Goal: Task Accomplishment & Management: Use online tool/utility

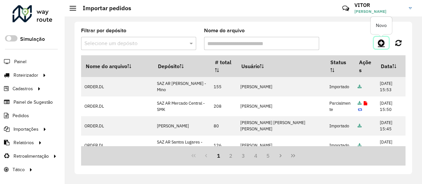
click at [380, 42] on icon at bounding box center [381, 43] width 7 height 8
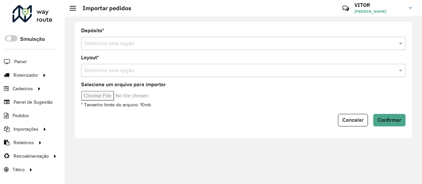
click at [120, 44] on input "text" at bounding box center [236, 44] width 304 height 8
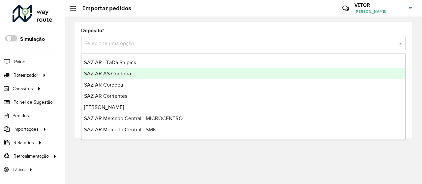
click at [128, 74] on span "SAZ AR AS Cordoba" at bounding box center [107, 74] width 47 height 6
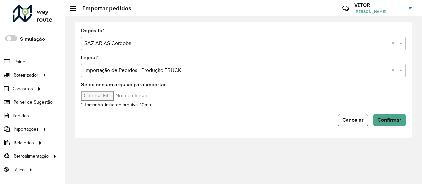
click at [114, 99] on input "Selecione um arquivo para importar" at bounding box center [137, 96] width 112 height 10
type input "**********"
click at [382, 119] on span "Confirmar" at bounding box center [389, 120] width 24 height 6
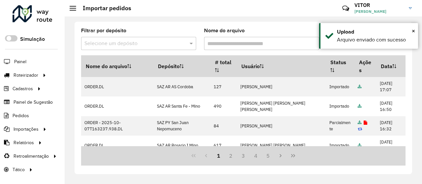
click at [191, 29] on div "Filtrar por depósito Selecione um depósito" at bounding box center [138, 39] width 115 height 22
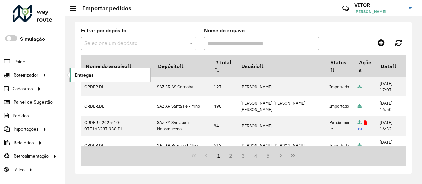
click at [89, 77] on span "Entregas" at bounding box center [84, 75] width 19 height 7
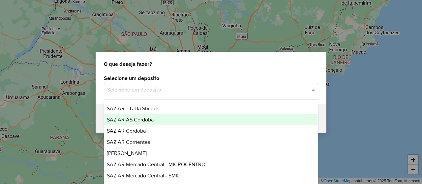
click at [147, 120] on span "SAZ AR AS Cordoba" at bounding box center [130, 120] width 47 height 6
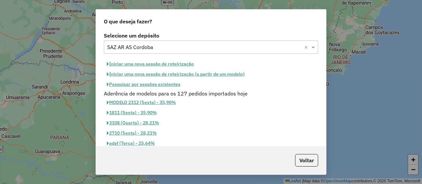
click at [132, 65] on button "Iniciar uma nova sessão de roteirização" at bounding box center [150, 64] width 93 height 10
select select "*"
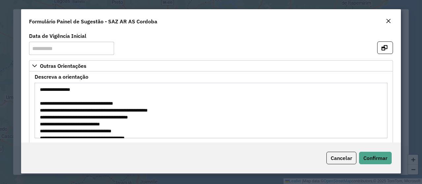
scroll to position [7, 0]
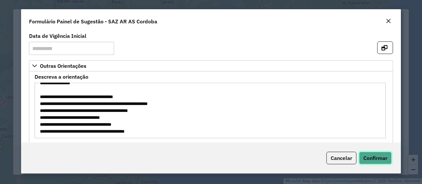
click at [371, 156] on span "Confirmar" at bounding box center [375, 158] width 24 height 7
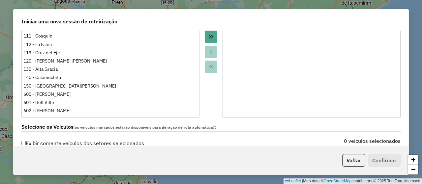
scroll to position [231, 0]
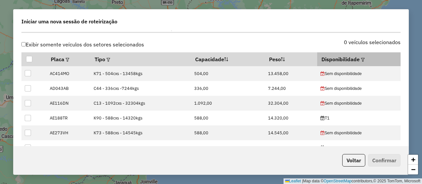
click at [361, 59] on em at bounding box center [363, 60] width 4 height 4
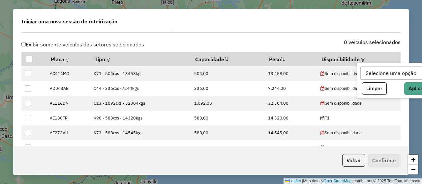
click at [374, 70] on div "Selecione uma opção" at bounding box center [390, 73] width 55 height 13
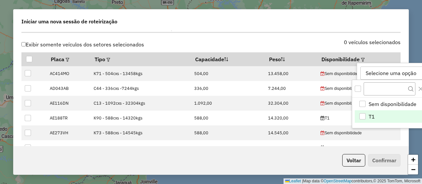
click at [378, 115] on li "T1" at bounding box center [392, 116] width 76 height 13
click at [411, 88] on icon "Close" at bounding box center [411, 88] width 5 height 5
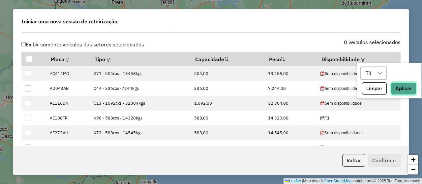
click at [407, 87] on button "Aplicar" at bounding box center [403, 88] width 25 height 13
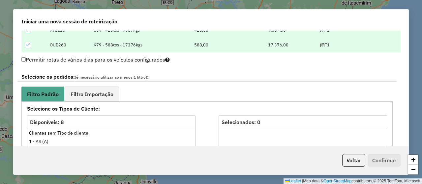
scroll to position [362, 0]
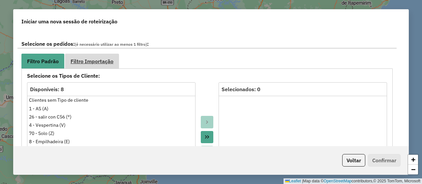
click at [88, 60] on span "Filtro Importação" at bounding box center [91, 61] width 43 height 5
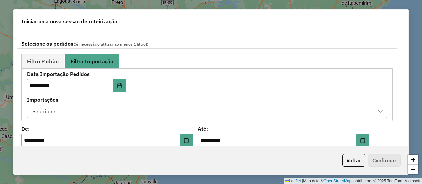
scroll to position [395, 0]
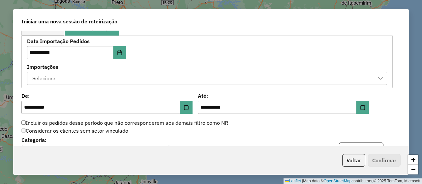
click at [121, 75] on div "Selecione" at bounding box center [202, 78] width 344 height 13
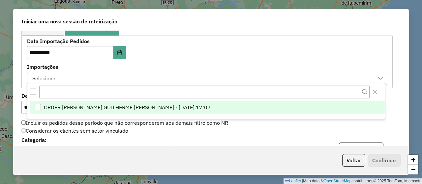
scroll to position [5, 30]
click at [164, 104] on span "ORDER.[PERSON_NAME] GUILHERME [PERSON_NAME] - [DATE] 17:07" at bounding box center [127, 107] width 167 height 8
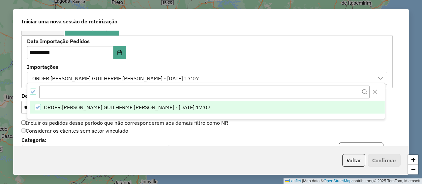
click at [162, 56] on div "**********" at bounding box center [102, 49] width 150 height 20
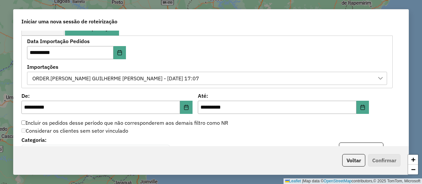
scroll to position [461, 0]
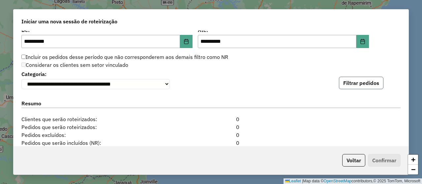
click at [352, 79] on button "Filtrar pedidos" at bounding box center [361, 83] width 44 height 13
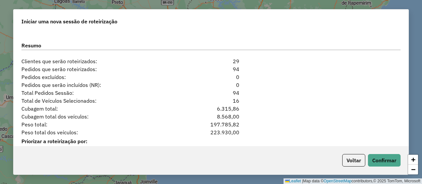
scroll to position [688, 0]
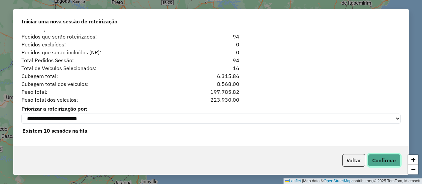
click at [397, 160] on button "Confirmar" at bounding box center [384, 160] width 33 height 13
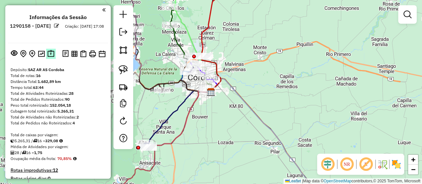
click at [49, 54] on img at bounding box center [50, 54] width 7 height 8
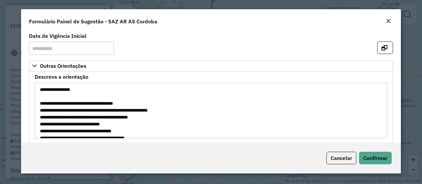
scroll to position [7, 0]
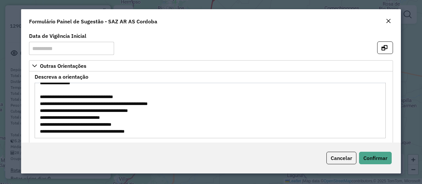
drag, startPoint x: 72, startPoint y: 97, endPoint x: 88, endPoint y: 96, distance: 15.2
click at [88, 96] on textarea "**********" at bounding box center [210, 111] width 351 height 56
drag, startPoint x: 130, startPoint y: 131, endPoint x: 154, endPoint y: 130, distance: 23.4
click at [154, 130] on textarea "**********" at bounding box center [210, 111] width 351 height 56
click at [387, 19] on em "Close" at bounding box center [387, 20] width 5 height 5
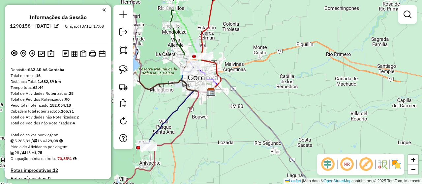
click at [217, 140] on div "Janela de atendimento Grade de atendimento Capacidade Transportadoras Veículos …" at bounding box center [211, 92] width 422 height 184
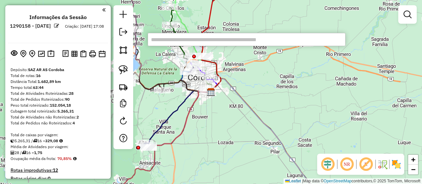
paste input "******"
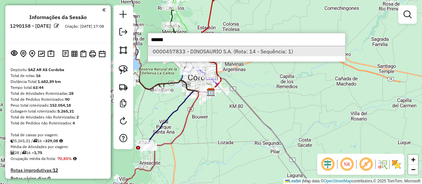
type input "******"
click at [194, 53] on li "0000457833 - DINOSAURIO S.A. (Rota: 14 - Sequência: 1)" at bounding box center [246, 51] width 197 height 10
select select "**********"
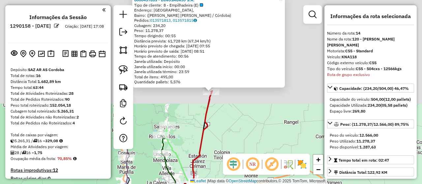
scroll to position [678, 0]
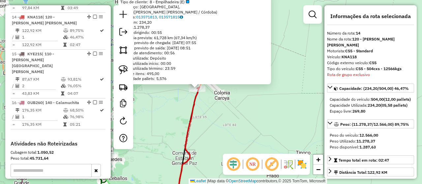
click at [216, 100] on div "0000457833 - DINOSAURIO S.A. Tipo de cliente: 8 - Empilhadeira (E) Endereço: [G…" at bounding box center [211, 92] width 422 height 184
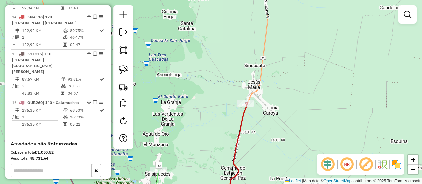
drag, startPoint x: 215, startPoint y: 109, endPoint x: 255, endPoint y: 124, distance: 42.6
click at [255, 124] on div "Janela de atendimento Grade de atendimento Capacidade Transportadoras Veículos …" at bounding box center [211, 92] width 422 height 184
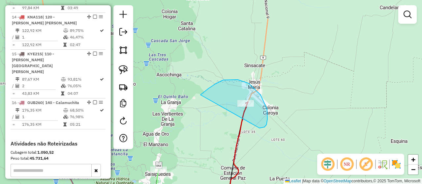
drag, startPoint x: 264, startPoint y: 127, endPoint x: 200, endPoint y: 95, distance: 71.6
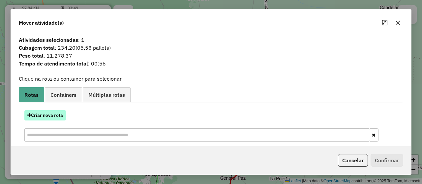
click at [44, 113] on button "Criar nova rota" at bounding box center [45, 115] width 42 height 10
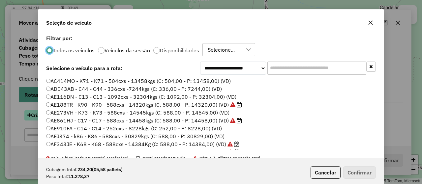
scroll to position [4, 2]
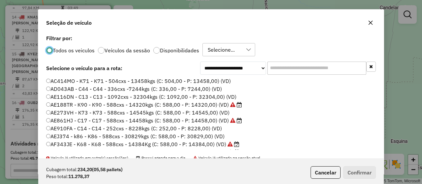
click at [294, 70] on input "text" at bounding box center [316, 68] width 99 height 13
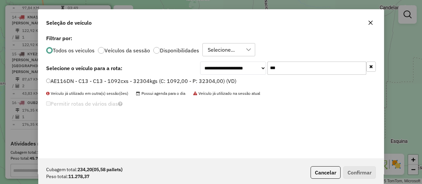
type input "***"
click at [144, 81] on label "AE116DN - C13 - C13 - 1092cxs - 32304kgs (C: 1092,00 - P: 32304,00) (VD)" at bounding box center [141, 81] width 190 height 8
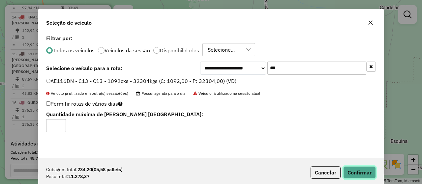
click at [355, 170] on button "Confirmar" at bounding box center [359, 172] width 33 height 13
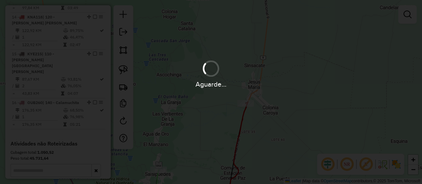
scroll to position [647, 0]
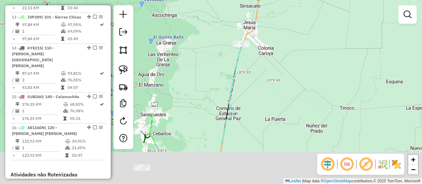
drag, startPoint x: 251, startPoint y: 121, endPoint x: 246, endPoint y: 62, distance: 59.8
click at [246, 62] on div "Janela de atendimento Grade de atendimento Capacidade Transportadoras Veículos …" at bounding box center [211, 92] width 422 height 184
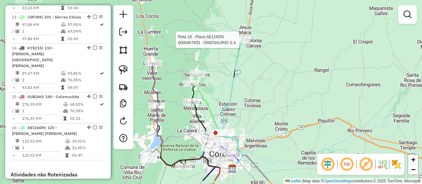
drag, startPoint x: 262, startPoint y: 99, endPoint x: 257, endPoint y: 77, distance: 22.3
click at [257, 77] on div "Rota 16 - Placa AE116DN 0000457833 - DINOSAURIO S.A. Janela de atendimento Grad…" at bounding box center [211, 92] width 422 height 184
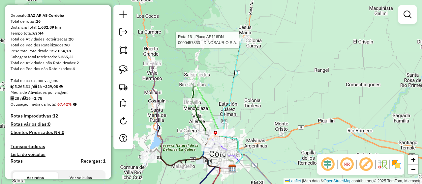
scroll to position [0, 0]
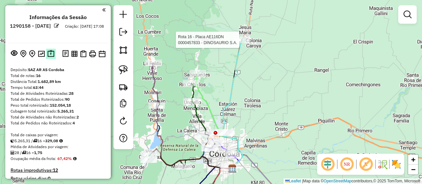
click at [50, 53] on img at bounding box center [50, 54] width 7 height 8
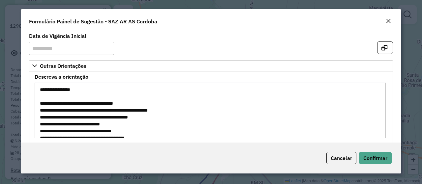
scroll to position [7, 0]
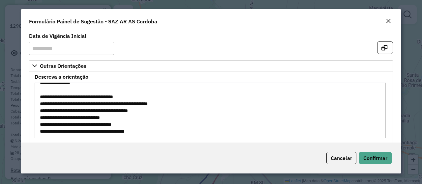
click at [389, 19] on em "Close" at bounding box center [387, 20] width 5 height 5
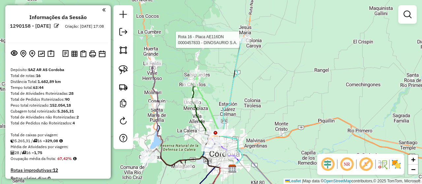
select select "**********"
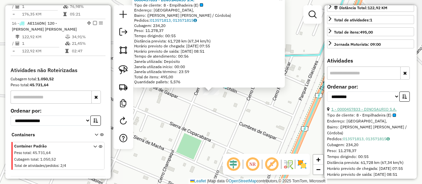
scroll to position [198, 0]
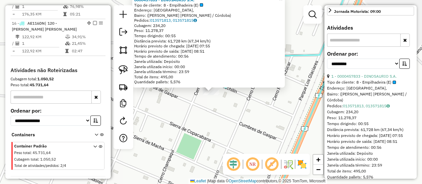
click at [204, 117] on div "0000457833 - DINOSAURIO S.A. Tipo de cliente: 8 - Empilhadeira (E) Endereço: [G…" at bounding box center [211, 92] width 422 height 184
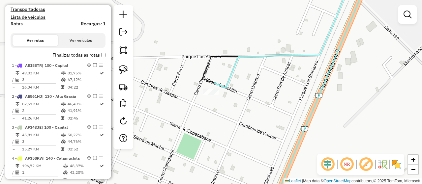
scroll to position [27, 0]
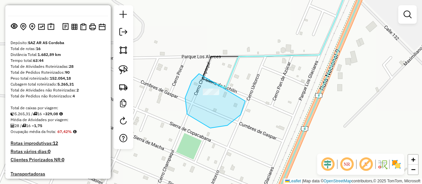
drag, startPoint x: 199, startPoint y: 74, endPoint x: 245, endPoint y: 92, distance: 49.9
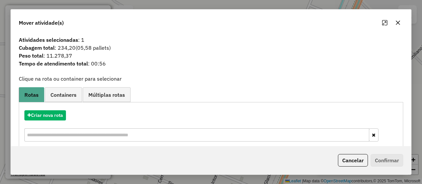
click at [393, 21] on button "button" at bounding box center [397, 22] width 11 height 11
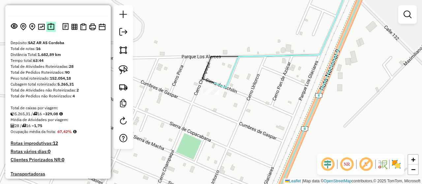
click at [49, 26] on img at bounding box center [50, 27] width 7 height 8
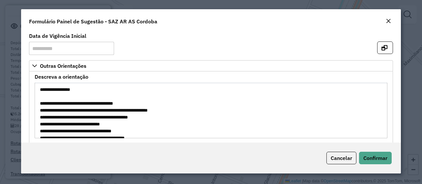
scroll to position [7, 0]
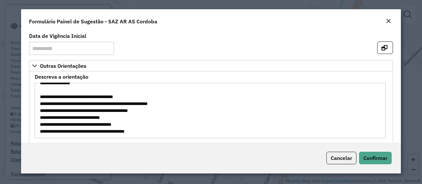
drag, startPoint x: 111, startPoint y: 117, endPoint x: 128, endPoint y: 116, distance: 17.1
click at [128, 116] on textarea "**********" at bounding box center [210, 111] width 351 height 56
click at [387, 19] on em "Close" at bounding box center [387, 20] width 5 height 5
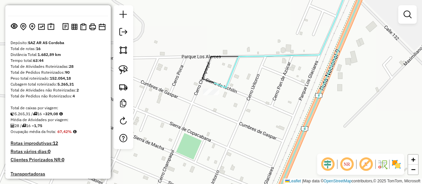
click at [215, 135] on div "Janela de atendimento Grade de atendimento Capacidade Transportadoras Veículos …" at bounding box center [211, 92] width 422 height 184
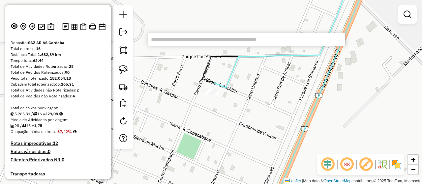
paste input "******"
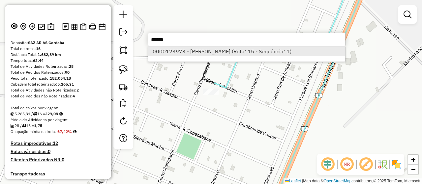
type input "******"
click at [184, 49] on li "0000123973 - [PERSON_NAME] (Rota: 15 - Sequência: 1)" at bounding box center [246, 51] width 197 height 10
select select "**********"
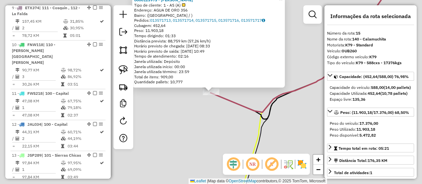
scroll to position [715, 0]
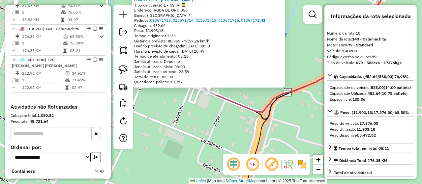
click at [206, 122] on div "0000123973 - [PERSON_NAME] de cliente: 1 - AS (A) Endereço: AGUA DE ORO 356 Bai…" at bounding box center [211, 92] width 422 height 184
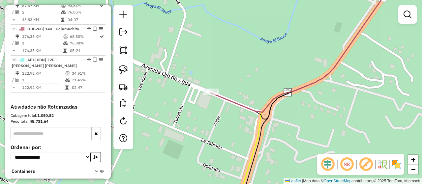
click at [223, 97] on icon at bounding box center [302, 47] width 183 height 131
select select "**********"
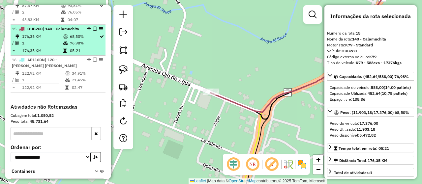
click at [93, 27] on em at bounding box center [95, 29] width 4 height 4
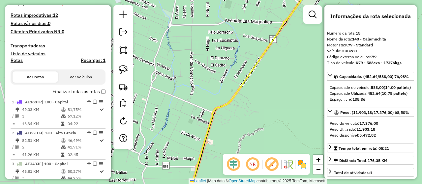
scroll to position [122, 0]
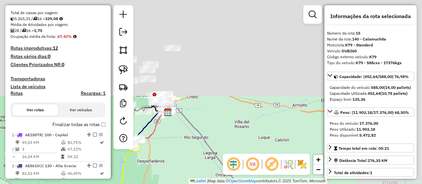
drag, startPoint x: 247, startPoint y: 32, endPoint x: 173, endPoint y: 161, distance: 148.9
click at [173, 161] on div "Janela de atendimento Grade de atendimento Capacidade Transportadoras Veículos …" at bounding box center [211, 92] width 422 height 184
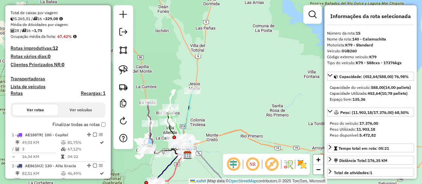
drag, startPoint x: 196, startPoint y: 71, endPoint x: 218, endPoint y: 108, distance: 42.8
click at [218, 108] on div "Janela de atendimento Grade de atendimento Capacidade Transportadoras Veículos …" at bounding box center [211, 92] width 422 height 184
click at [191, 99] on icon at bounding box center [188, 123] width 10 height 65
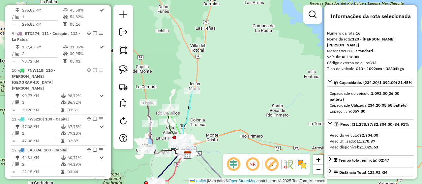
scroll to position [724, 0]
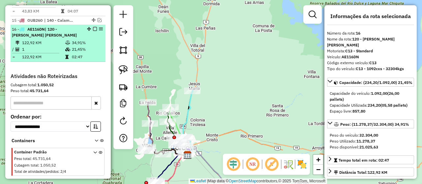
click at [93, 27] on em at bounding box center [95, 29] width 4 height 4
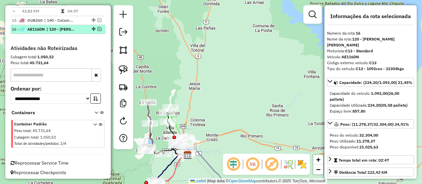
scroll to position [706, 0]
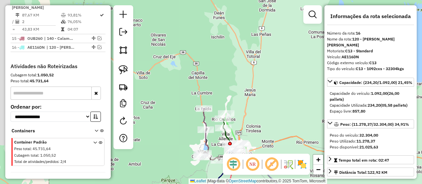
drag, startPoint x: 204, startPoint y: 86, endPoint x: 151, endPoint y: 52, distance: 63.2
click at [240, 96] on div "Janela de atendimento Grade de atendimento Capacidade Transportadoras Veículos …" at bounding box center [211, 92] width 422 height 184
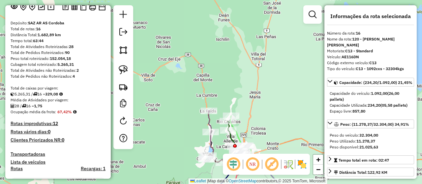
scroll to position [0, 0]
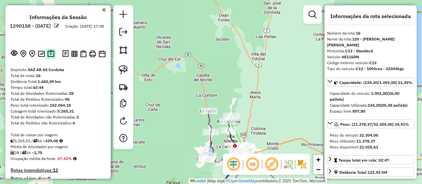
click at [50, 50] on img at bounding box center [50, 54] width 7 height 8
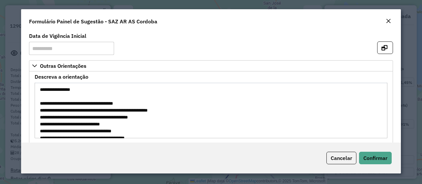
scroll to position [7, 0]
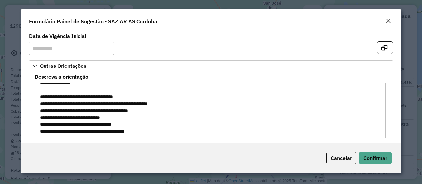
click at [389, 20] on em "Close" at bounding box center [387, 20] width 5 height 5
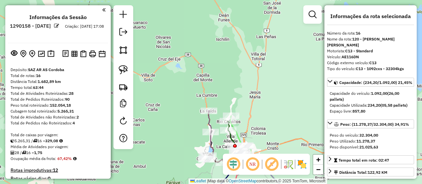
click at [277, 94] on div "Janela de atendimento Grade de atendimento Capacidade Transportadoras Veículos …" at bounding box center [211, 92] width 422 height 184
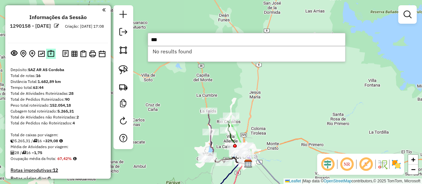
type input "***"
click at [47, 52] on img at bounding box center [50, 54] width 7 height 8
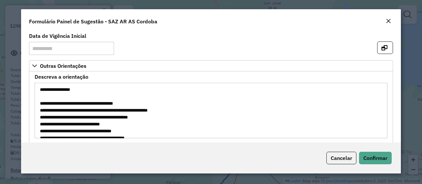
drag, startPoint x: 72, startPoint y: 103, endPoint x: 88, endPoint y: 103, distance: 16.5
click at [88, 103] on textarea "**********" at bounding box center [211, 111] width 352 height 56
click at [387, 21] on em "Close" at bounding box center [387, 20] width 5 height 5
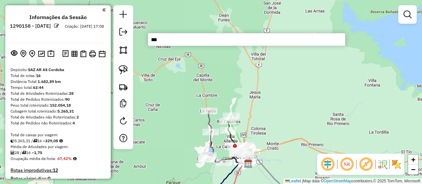
click at [248, 91] on div "Janela de atendimento Grade de atendimento Capacidade Transportadoras Veículos …" at bounding box center [211, 92] width 422 height 184
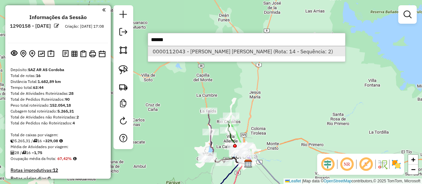
type input "******"
click at [205, 53] on li "0000112043 - [PERSON_NAME] [PERSON_NAME] (Rota: 14 - Sequência: 2)" at bounding box center [246, 51] width 197 height 10
select select "**********"
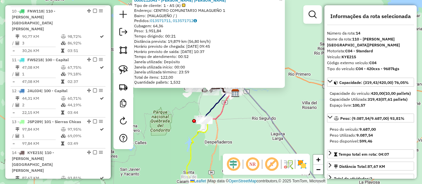
scroll to position [678, 0]
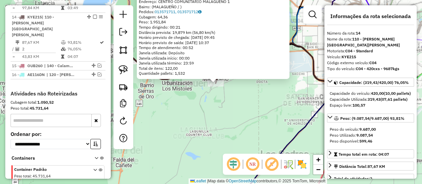
click at [213, 104] on div "0000112043 - [PERSON_NAME] [PERSON_NAME] Tipo de cliente: 1 - AS (A) Endereço: …" at bounding box center [211, 92] width 422 height 184
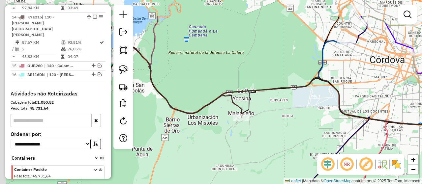
drag, startPoint x: 200, startPoint y: 95, endPoint x: 230, endPoint y: 134, distance: 49.0
click at [230, 134] on div "Janela de atendimento Grade de atendimento Capacidade Transportadoras Veículos …" at bounding box center [211, 92] width 422 height 184
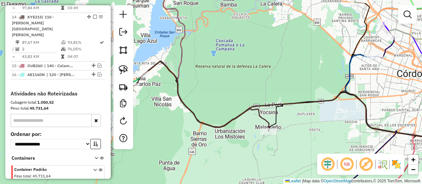
drag, startPoint x: 210, startPoint y: 91, endPoint x: 236, endPoint y: 96, distance: 25.8
click at [236, 96] on div "Janela de atendimento Grade de atendimento Capacidade Transportadoras Veículos …" at bounding box center [211, 92] width 422 height 184
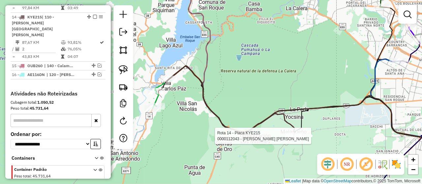
select select "**********"
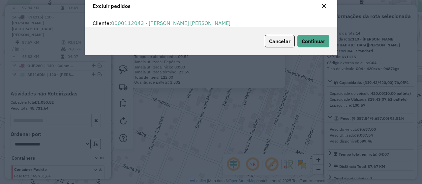
scroll to position [4, 2]
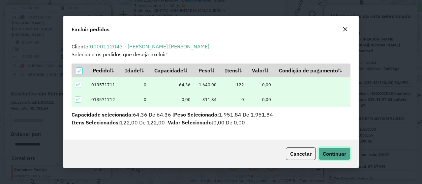
click at [326, 152] on span "Continuar" at bounding box center [334, 154] width 23 height 7
